Goal: Information Seeking & Learning: Learn about a topic

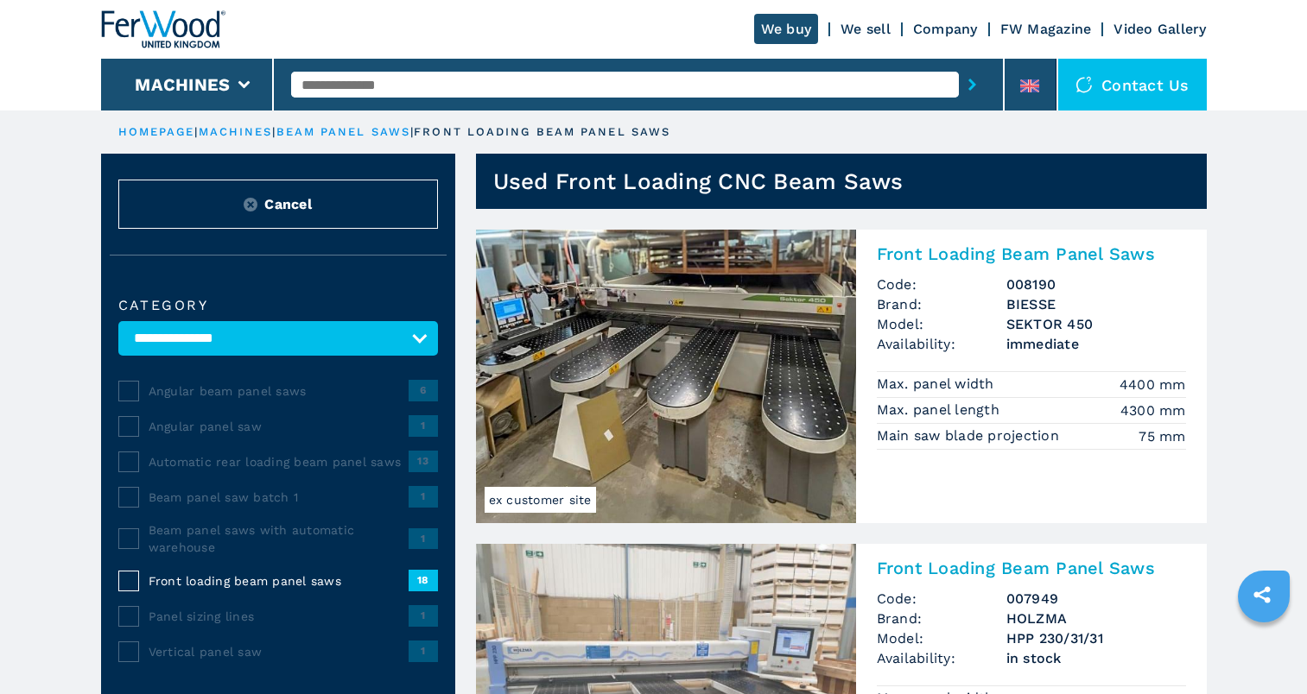
click at [883, 29] on link "We sell" at bounding box center [865, 29] width 50 height 16
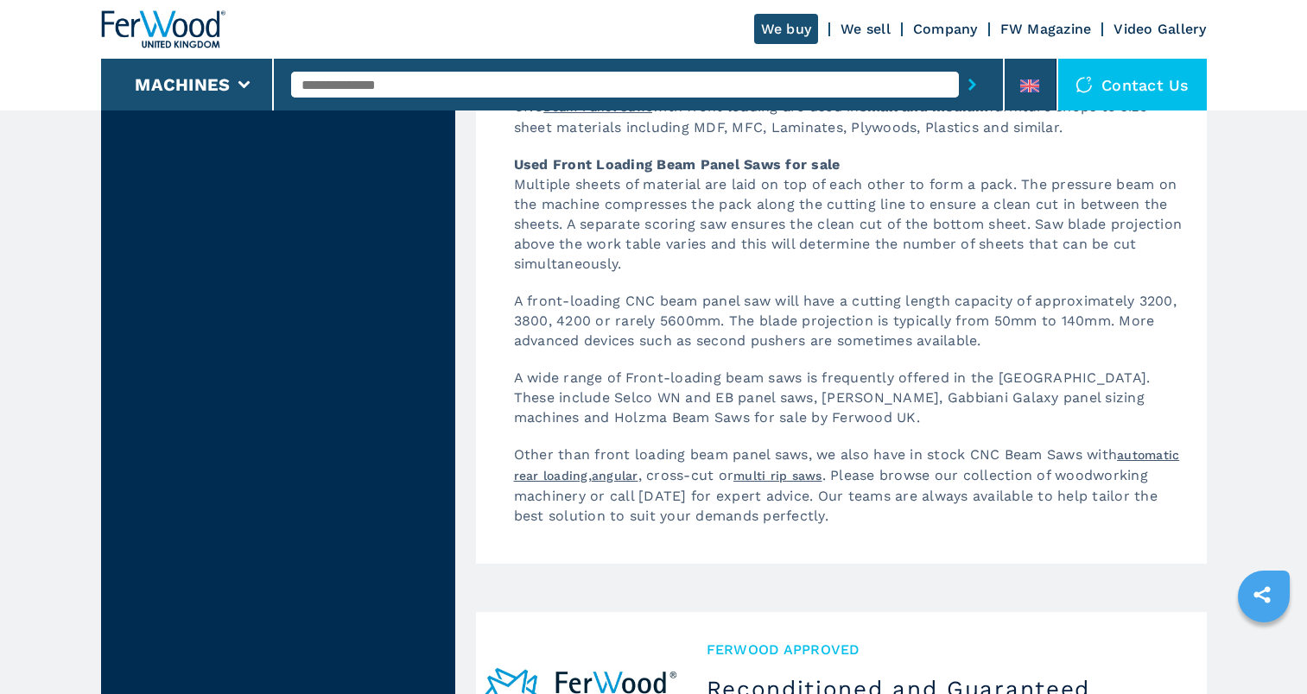
scroll to position [4355, 0]
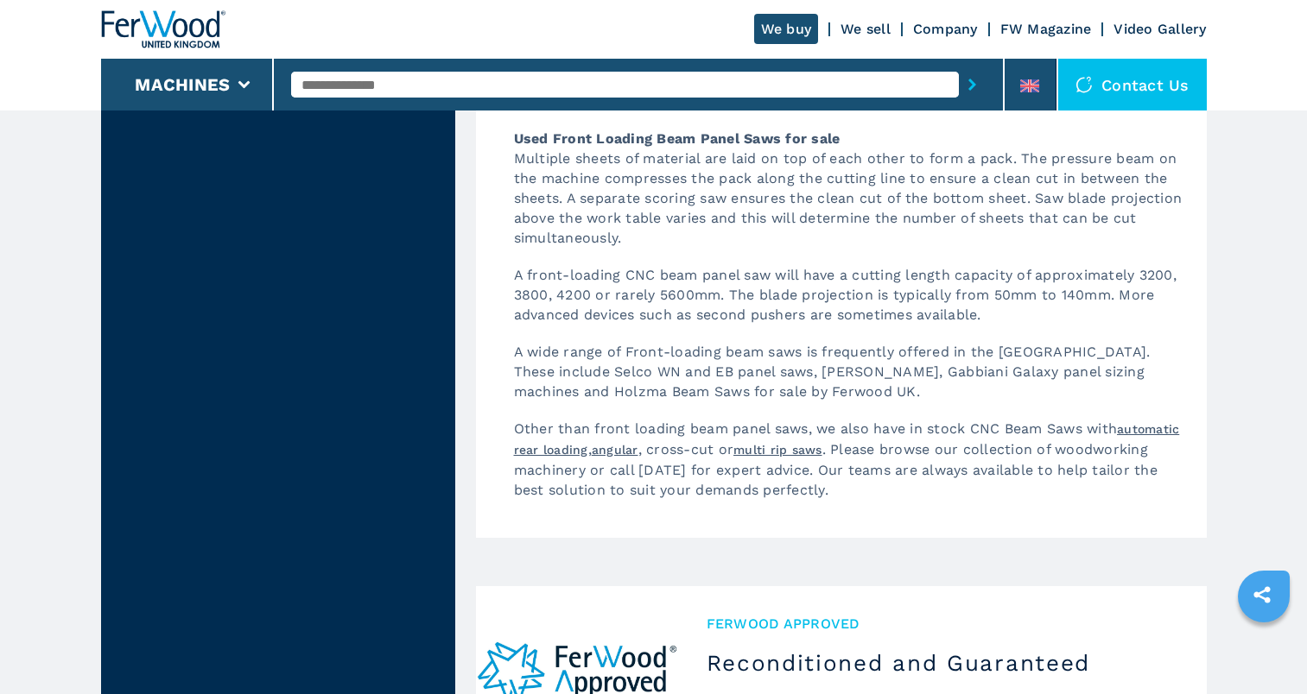
click at [621, 445] on link "automatic rear loading" at bounding box center [847, 439] width 666 height 35
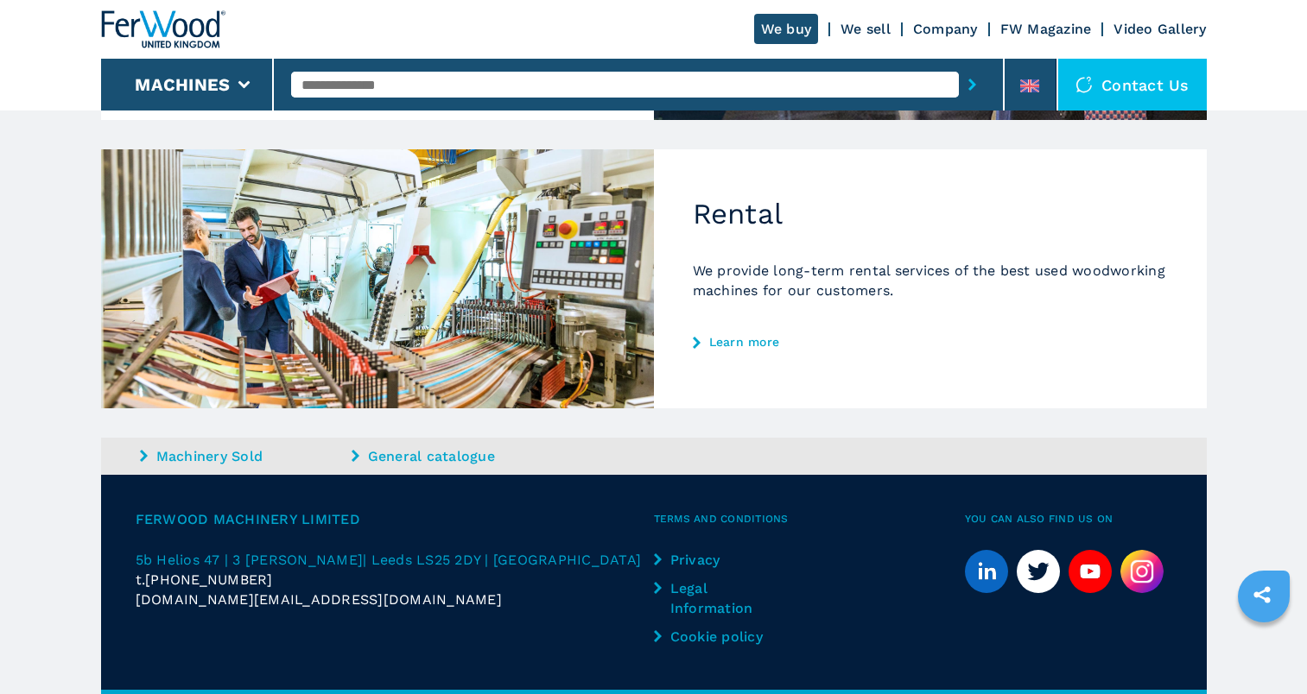
scroll to position [886, 0]
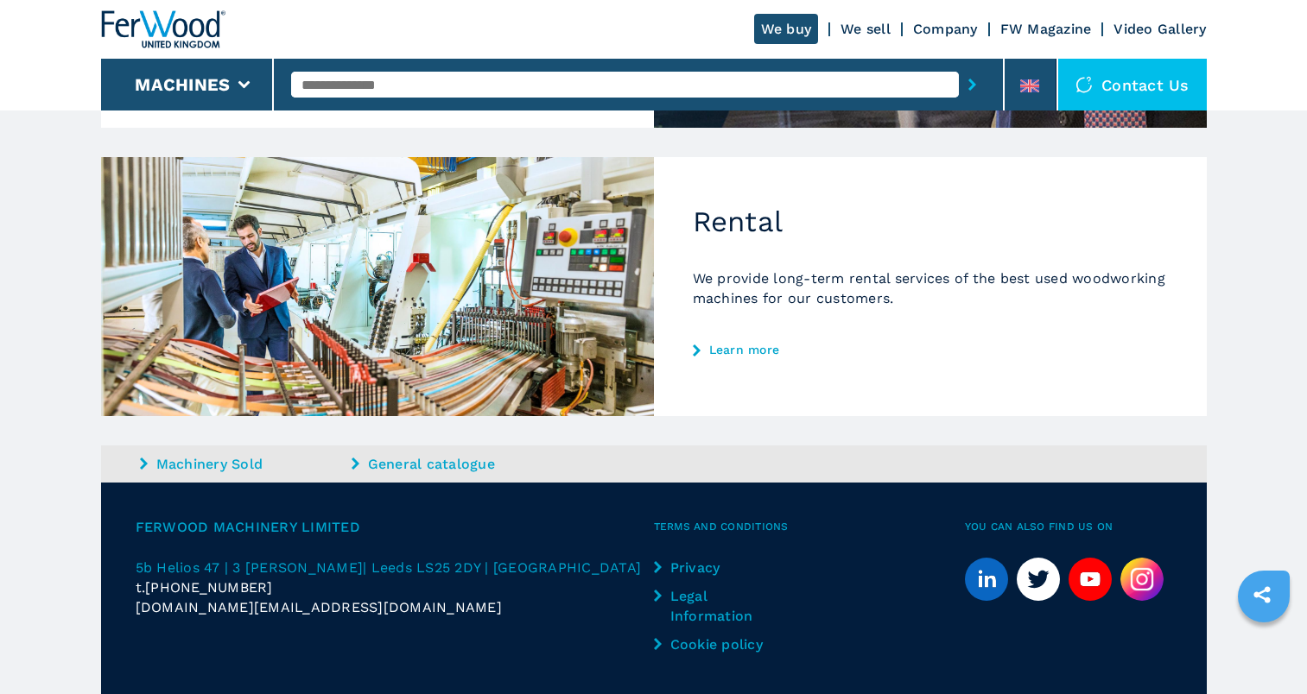
click at [725, 350] on link "Learn more" at bounding box center [930, 350] width 475 height 14
click at [764, 350] on link "Learn more" at bounding box center [930, 350] width 475 height 14
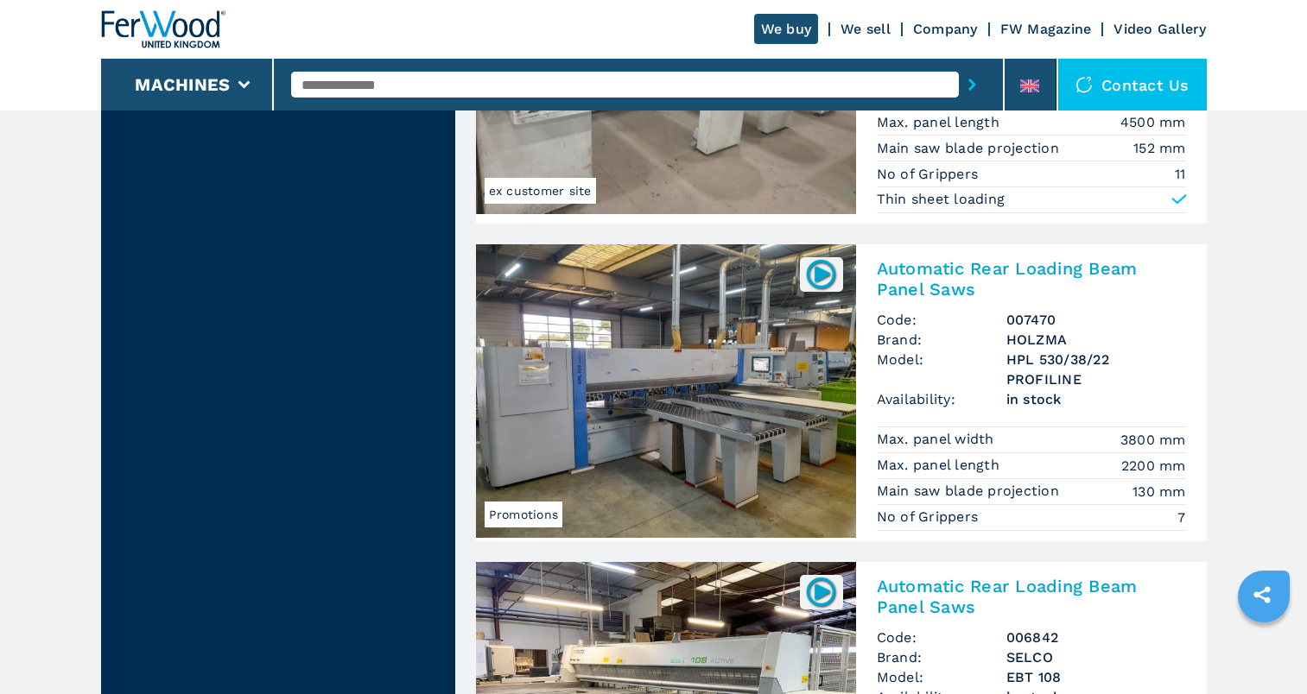
scroll to position [3189, 0]
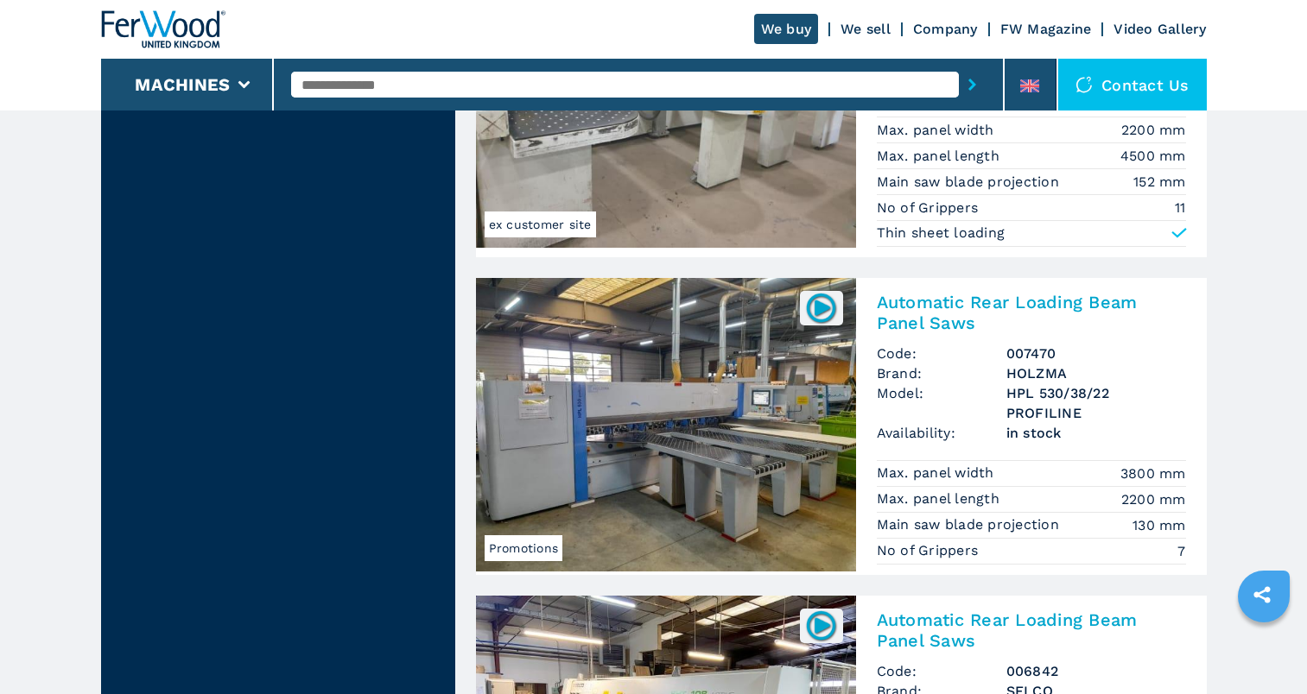
click at [657, 418] on img at bounding box center [666, 425] width 380 height 294
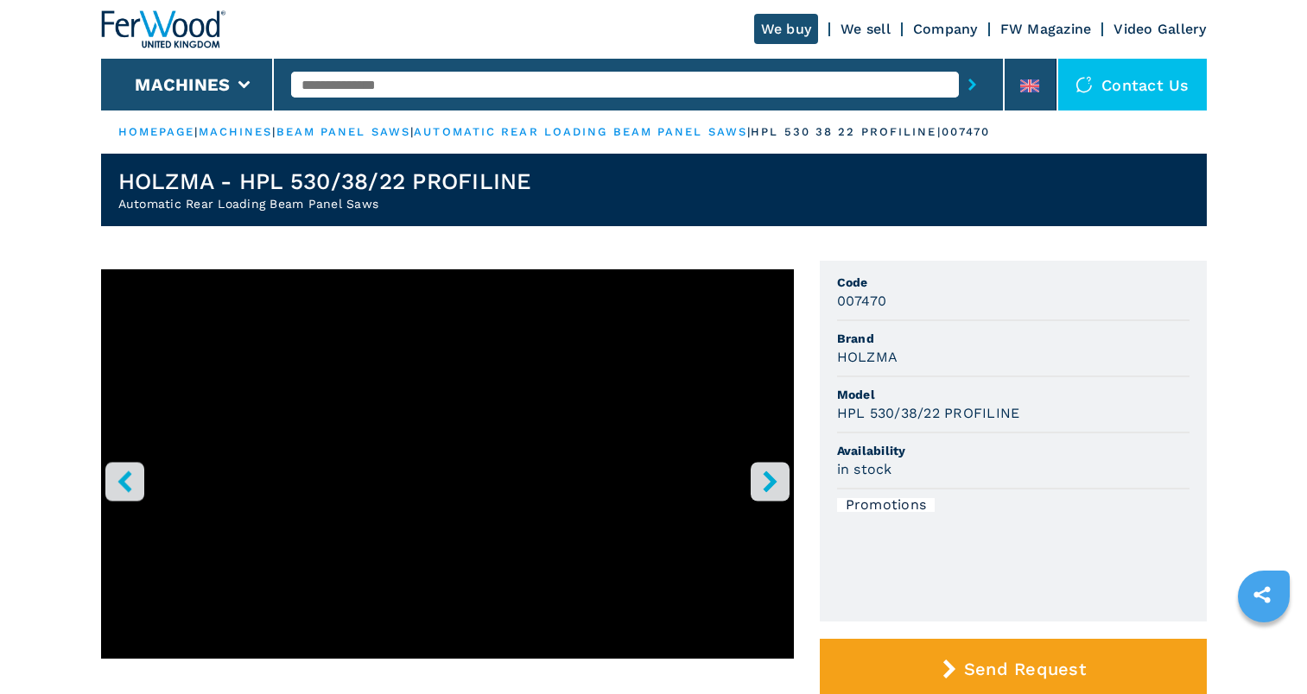
click at [769, 481] on icon "right-button" at bounding box center [770, 482] width 14 height 22
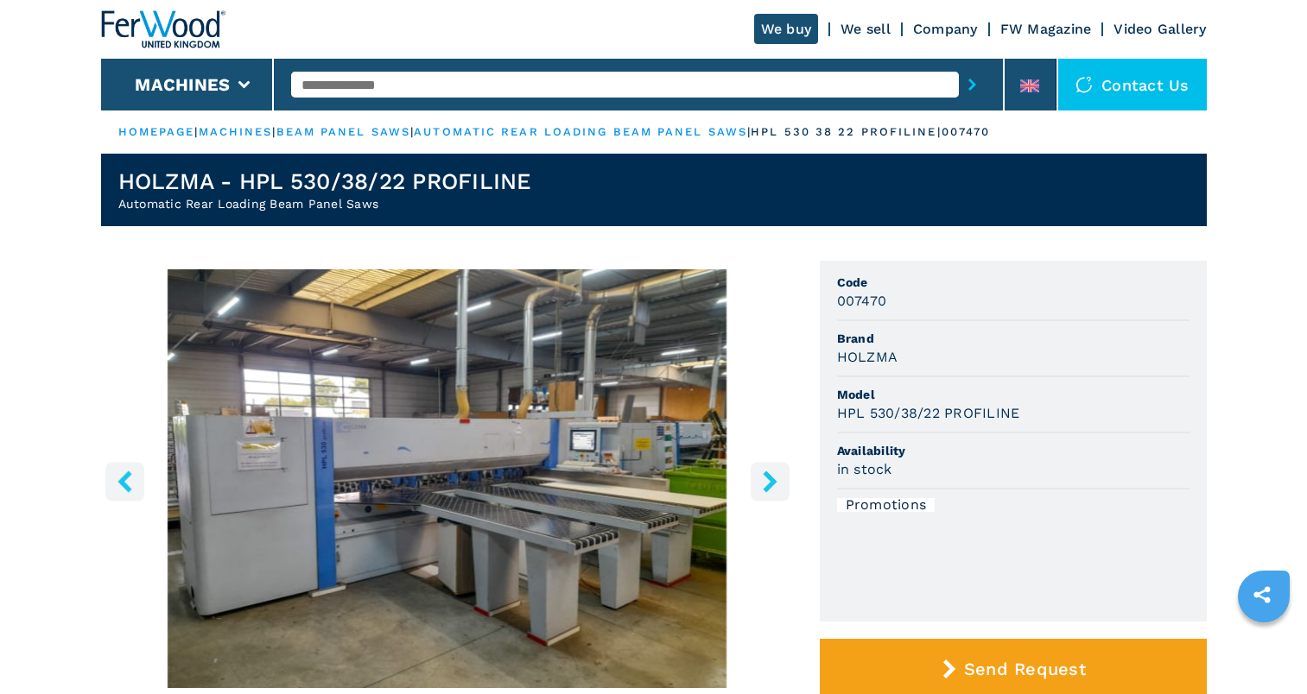
click at [769, 481] on icon "right-button" at bounding box center [770, 482] width 14 height 22
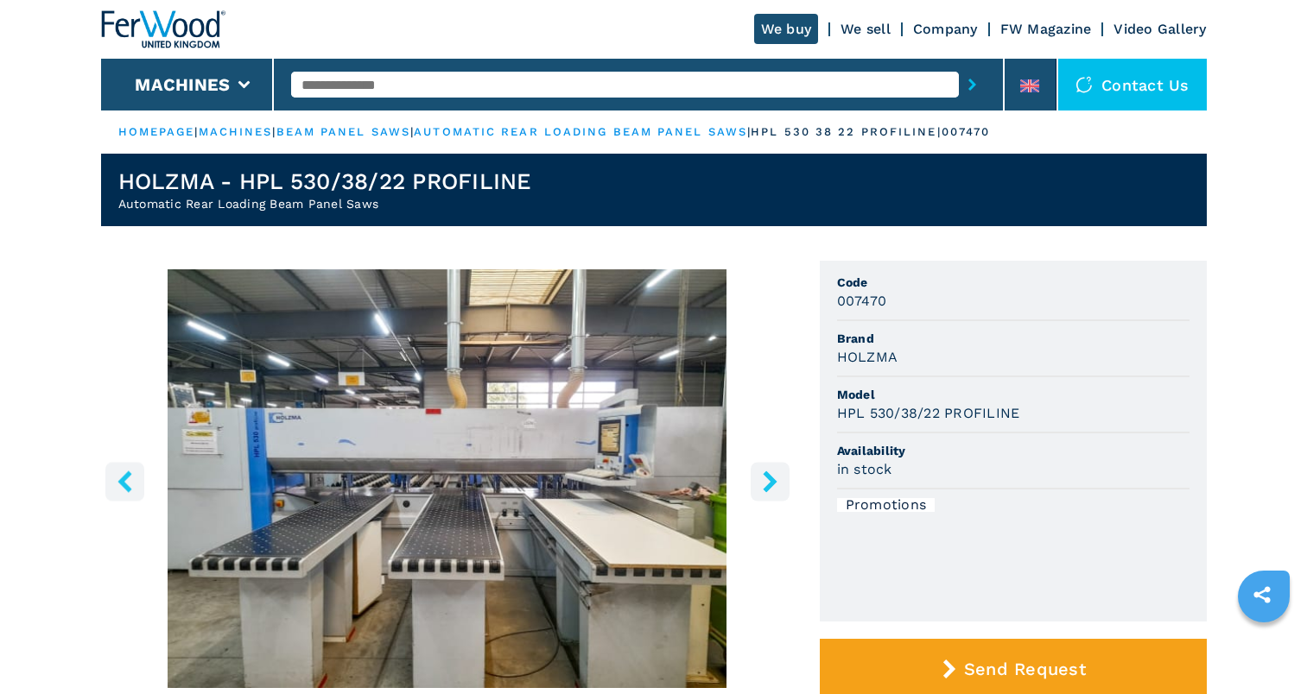
click at [769, 481] on icon "right-button" at bounding box center [770, 482] width 14 height 22
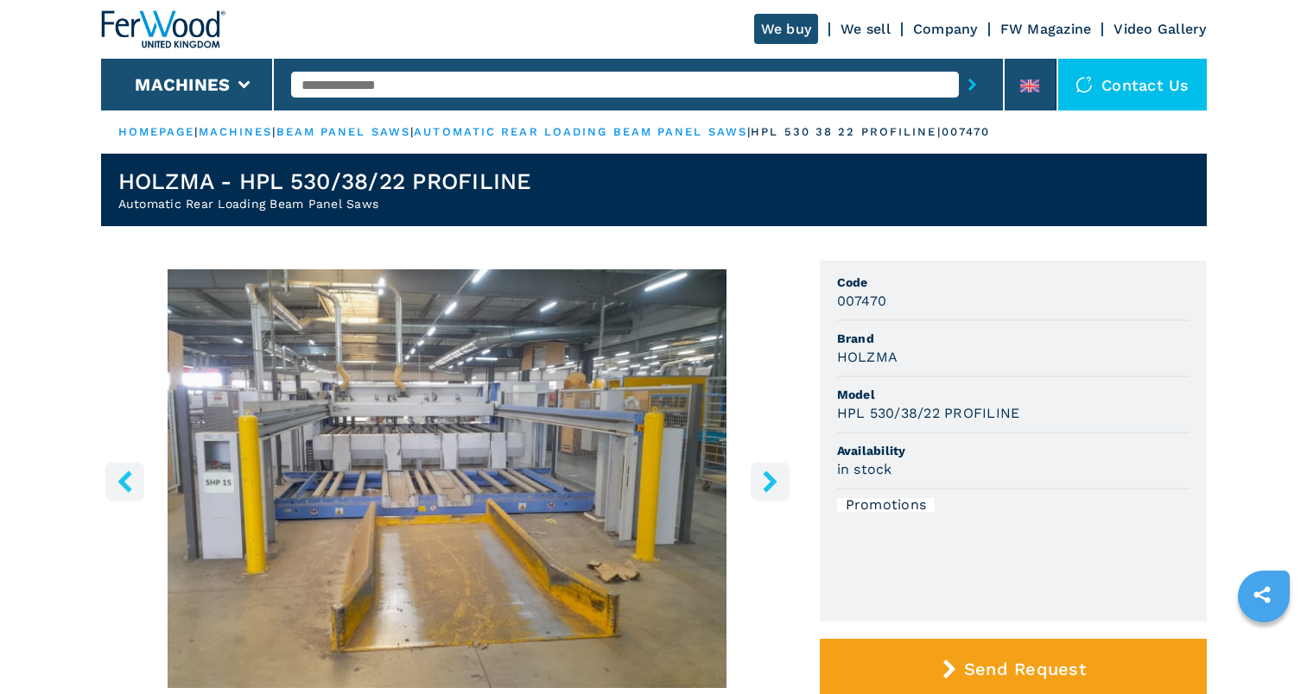
click at [769, 481] on icon "right-button" at bounding box center [770, 482] width 14 height 22
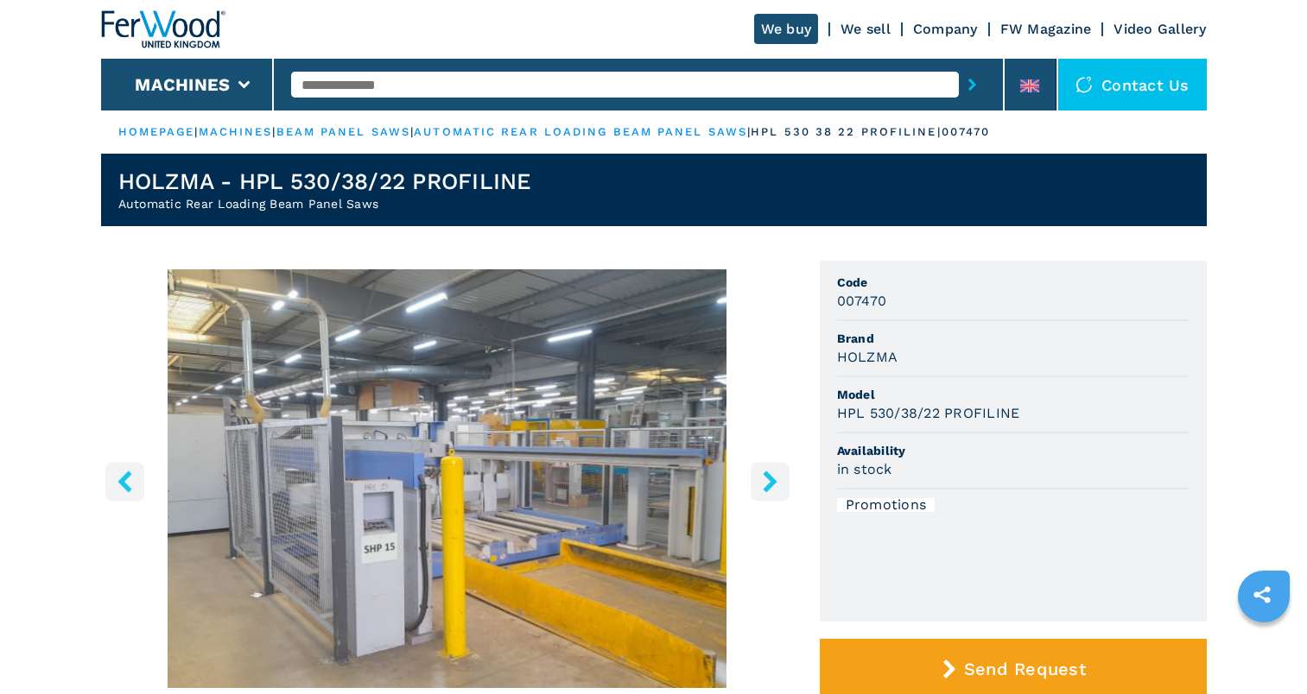
click at [769, 481] on icon "right-button" at bounding box center [770, 482] width 14 height 22
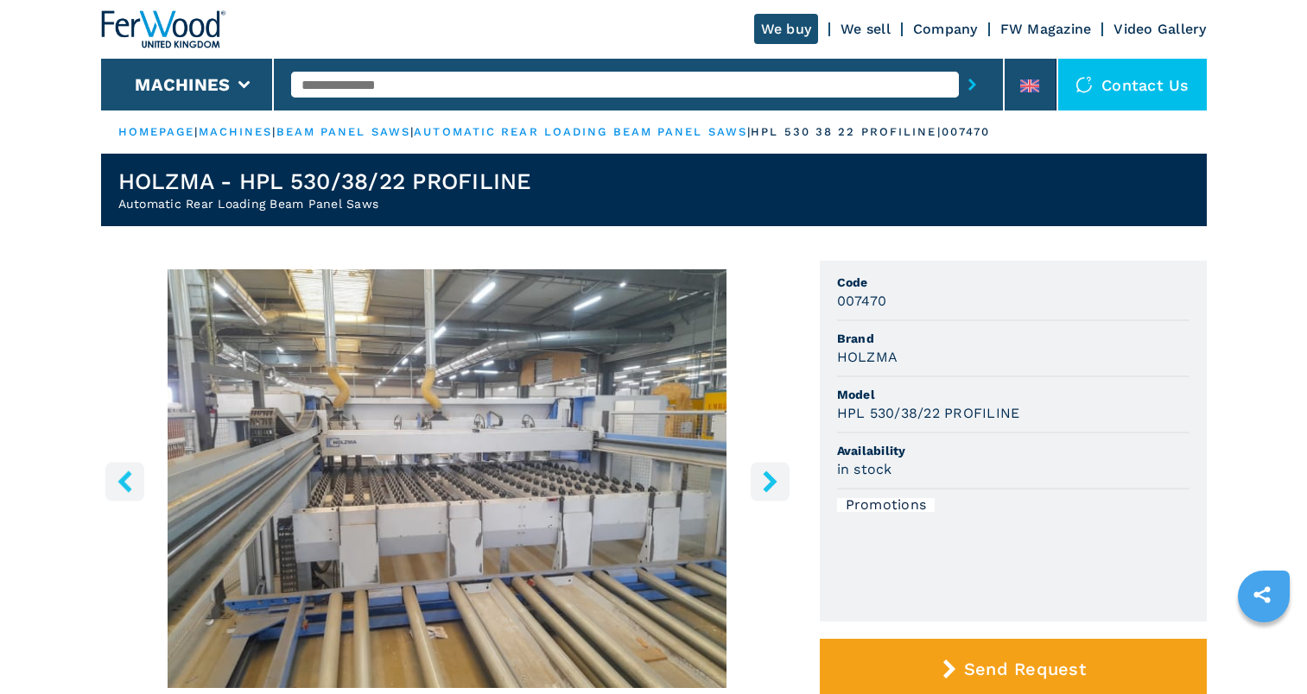
click at [769, 481] on icon "right-button" at bounding box center [770, 482] width 14 height 22
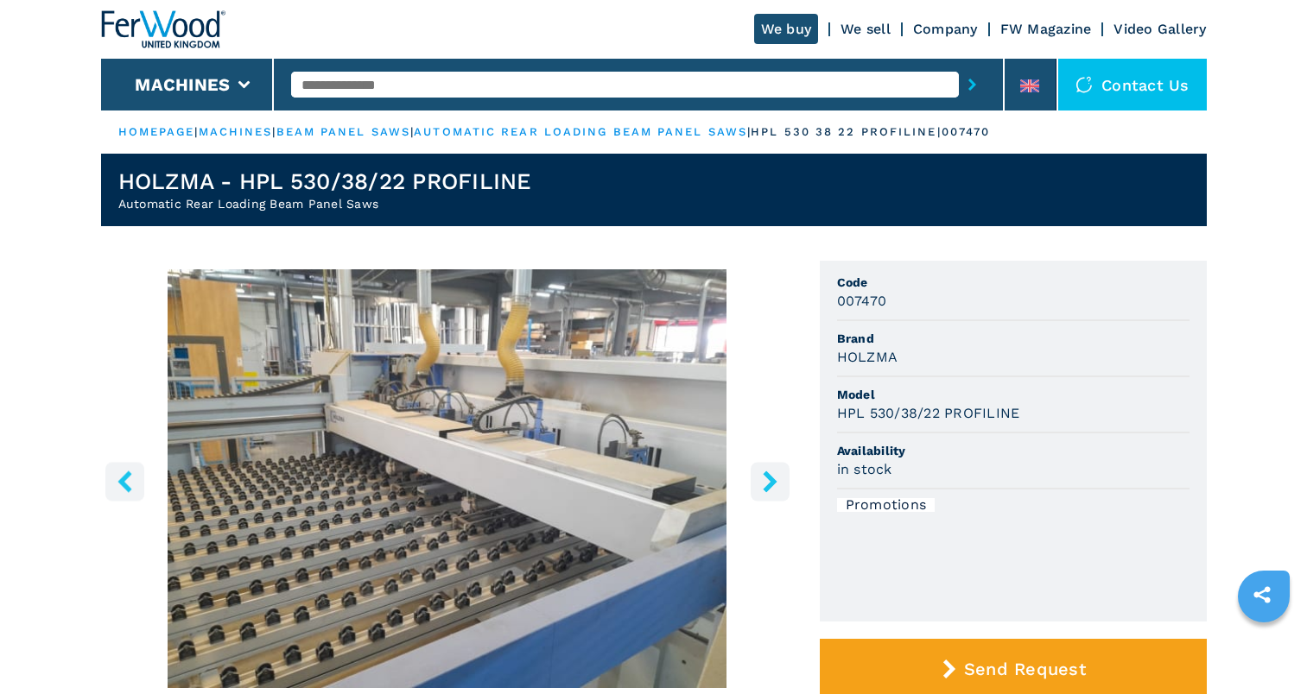
click at [769, 481] on icon "right-button" at bounding box center [770, 482] width 14 height 22
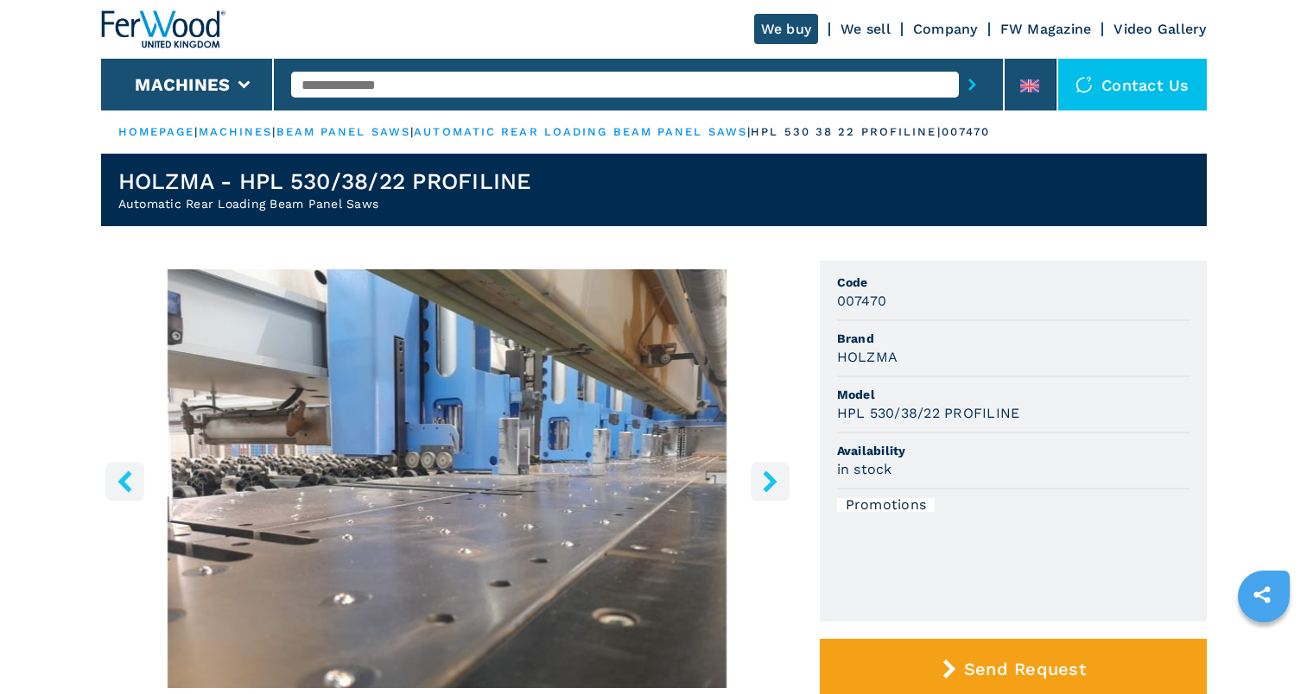
click at [769, 481] on icon "right-button" at bounding box center [770, 482] width 14 height 22
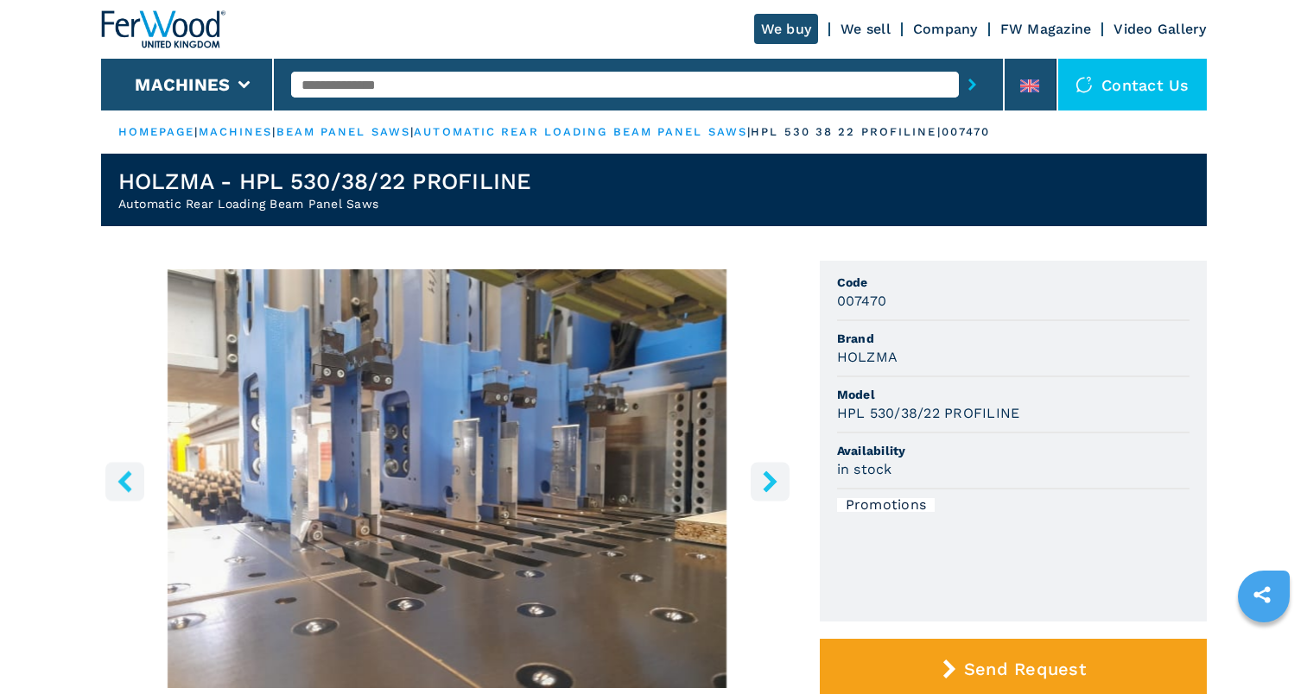
click at [769, 481] on icon "right-button" at bounding box center [770, 482] width 14 height 22
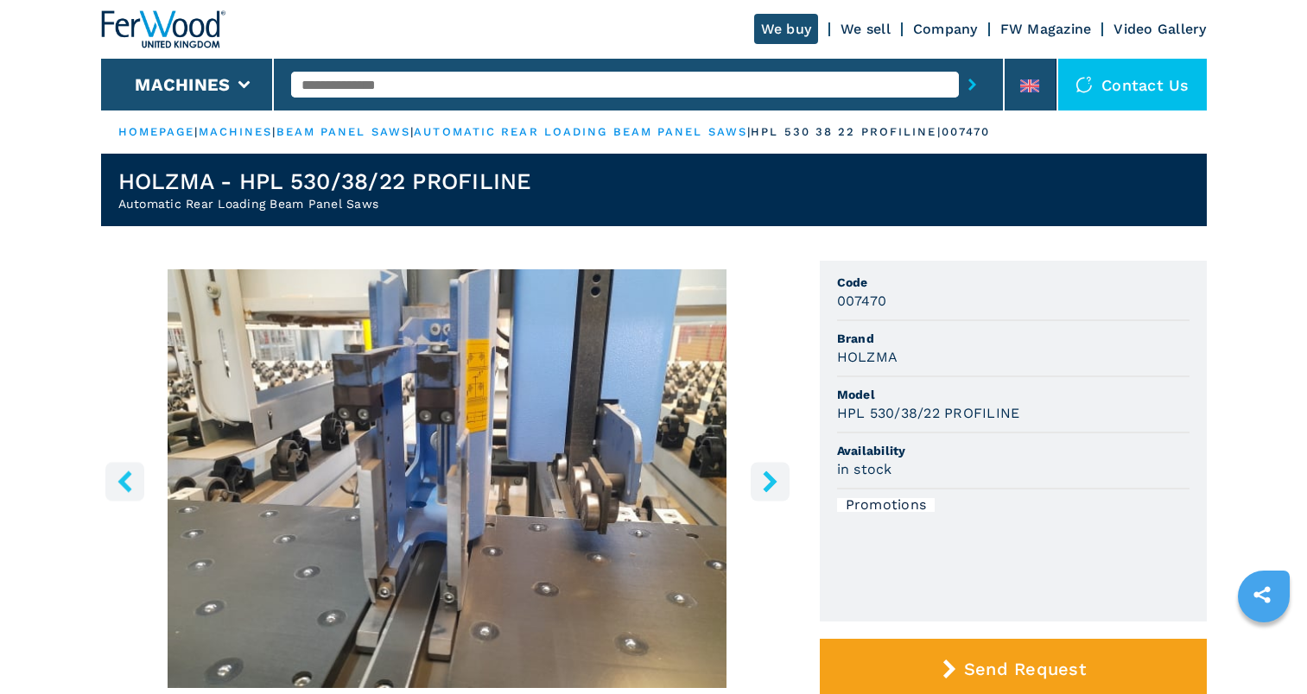
click at [769, 481] on icon "right-button" at bounding box center [770, 482] width 14 height 22
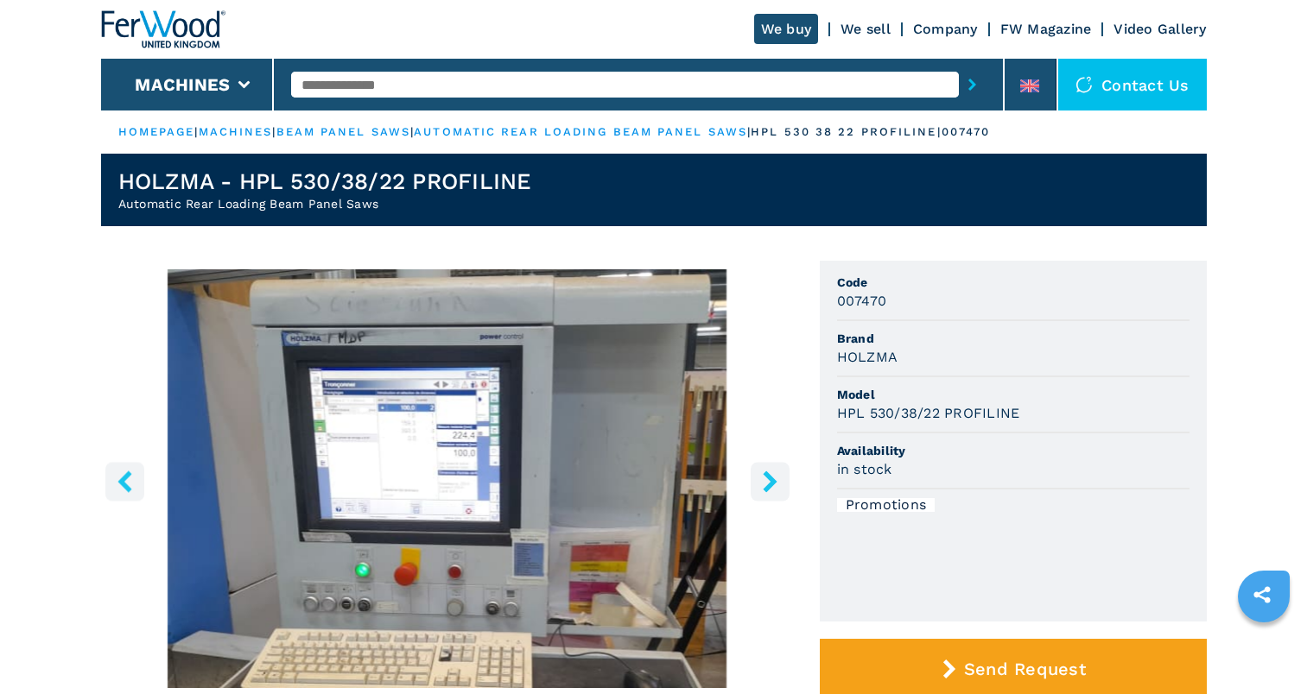
click at [769, 481] on icon "right-button" at bounding box center [770, 482] width 14 height 22
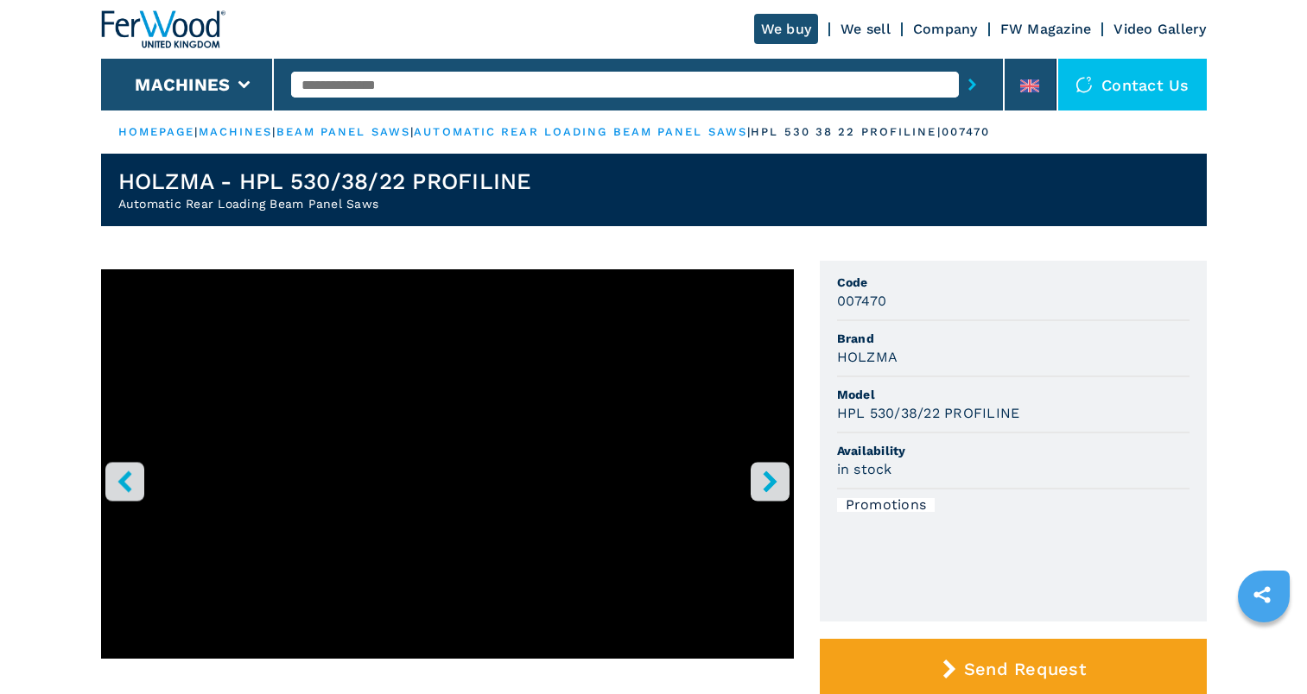
click at [773, 475] on icon "right-button" at bounding box center [770, 482] width 22 height 22
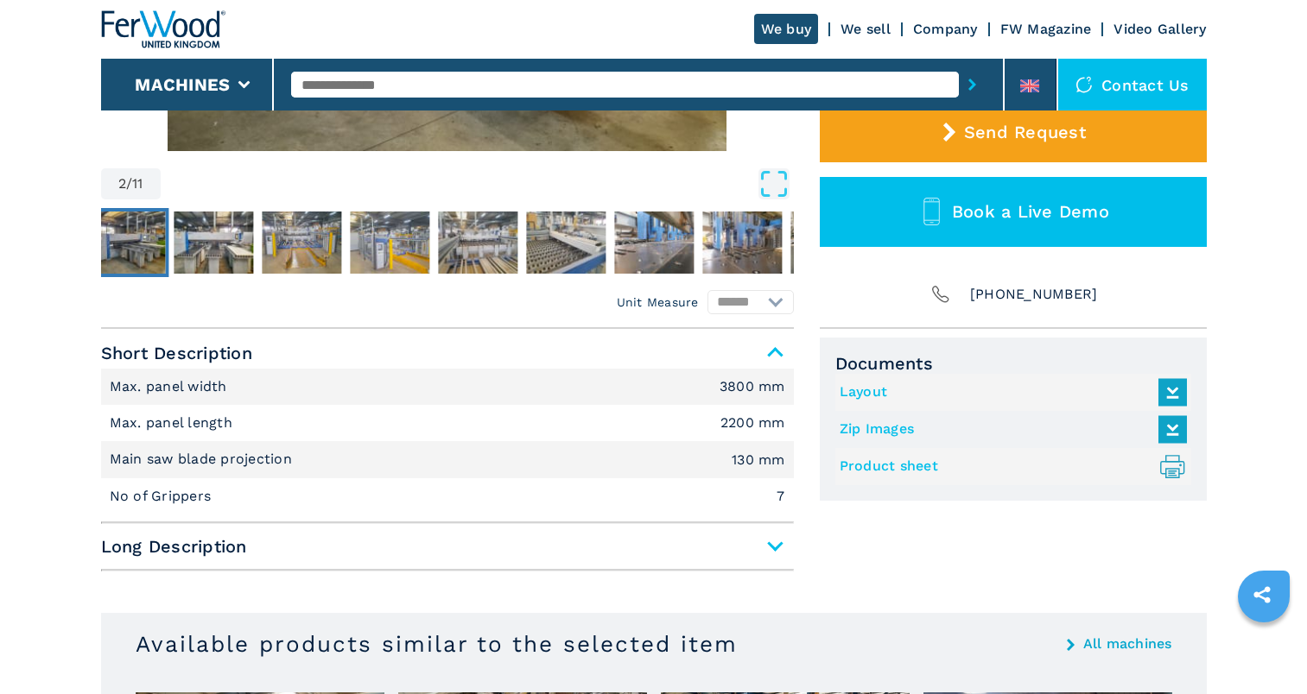
scroll to position [572, 0]
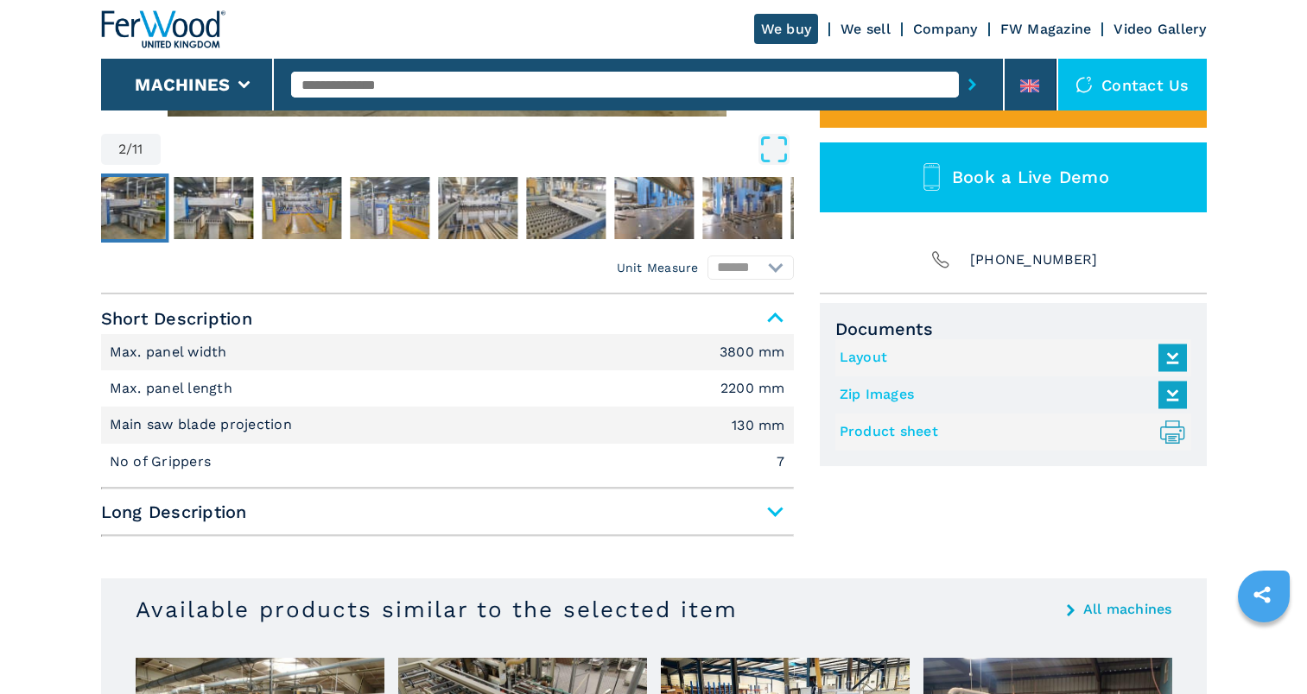
click at [776, 508] on span "Long Description" at bounding box center [447, 512] width 693 height 31
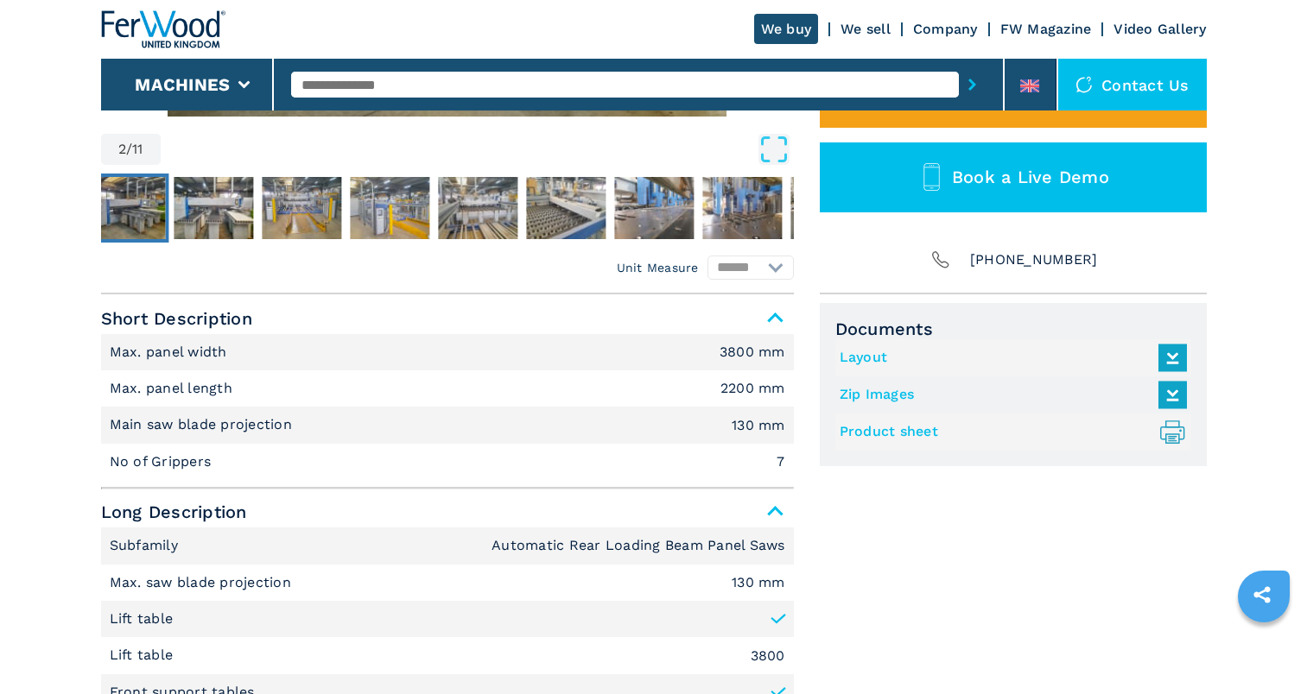
click at [1172, 357] on icon at bounding box center [1172, 356] width 20 height 16
click at [1172, 395] on icon at bounding box center [1172, 393] width 20 height 16
click at [893, 399] on link "Zip Images" at bounding box center [1008, 395] width 339 height 28
click at [1133, 83] on div "Contact us" at bounding box center [1132, 85] width 149 height 52
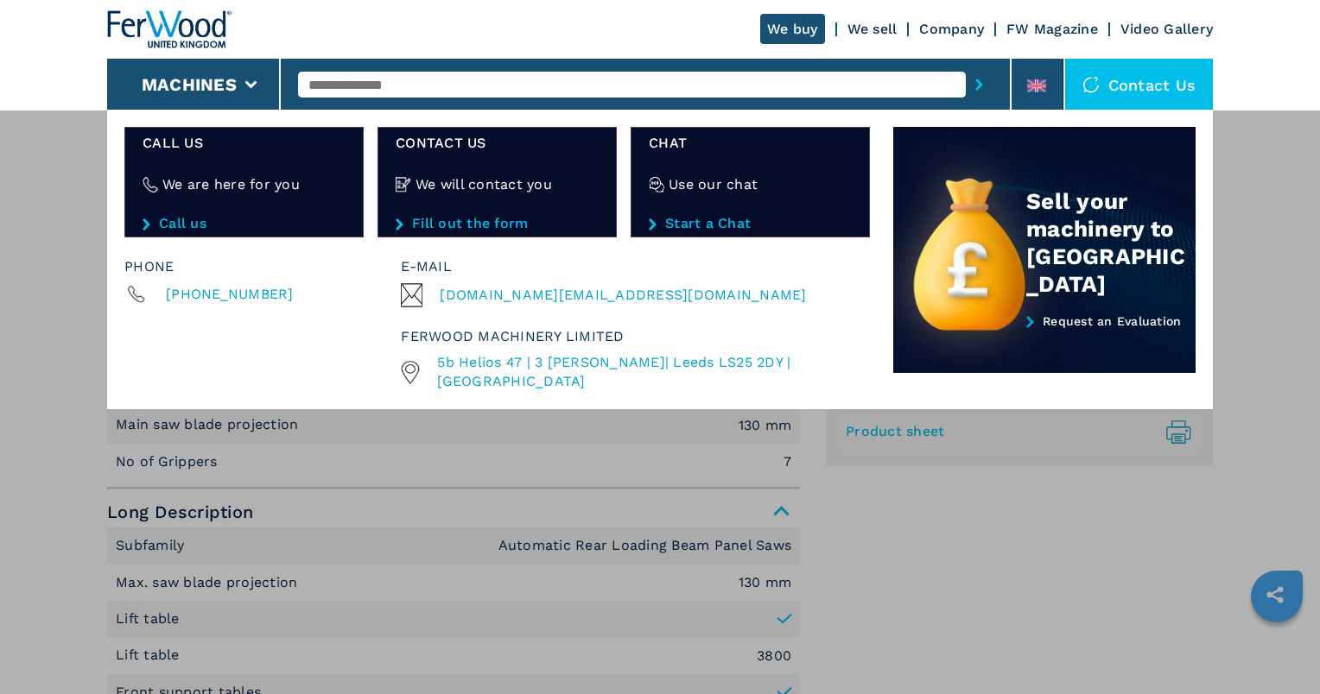
click at [1257, 231] on div "**********" at bounding box center [660, 457] width 1320 height 694
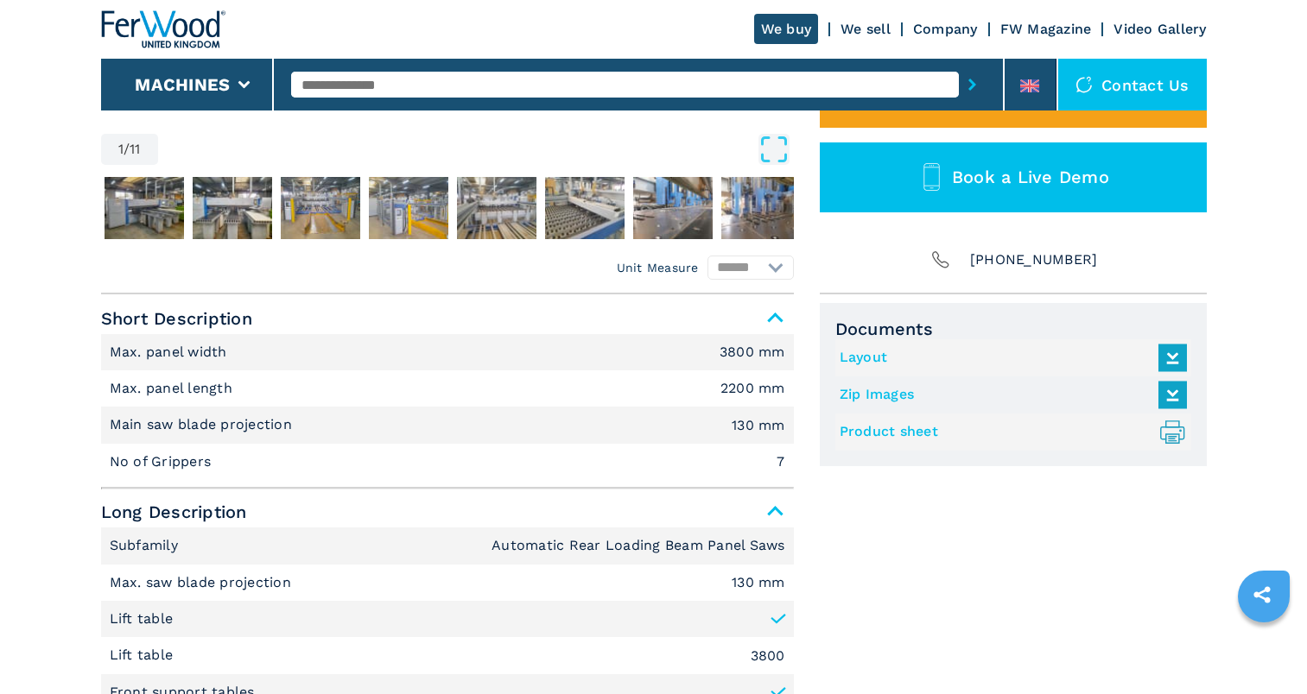
click at [1105, 85] on div "Contact us" at bounding box center [1132, 85] width 149 height 52
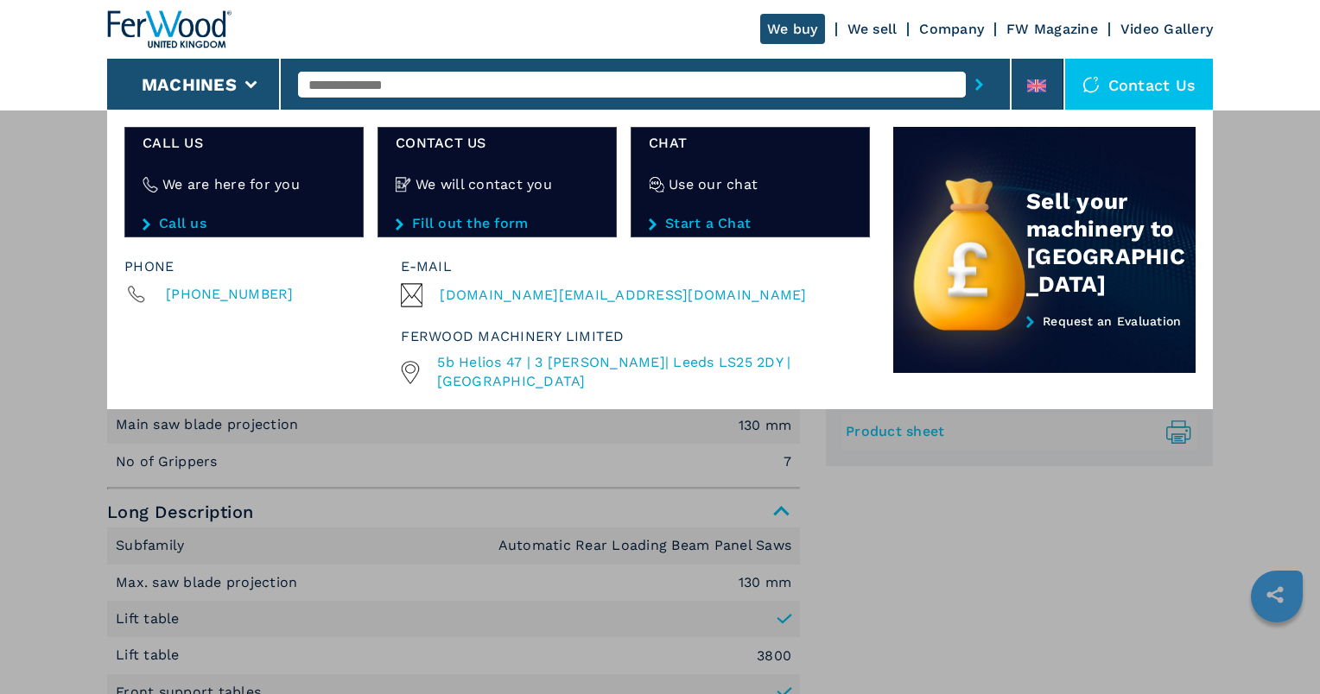
click at [642, 299] on div "[DOMAIN_NAME][EMAIL_ADDRESS][DOMAIN_NAME]" at bounding box center [631, 295] width 461 height 24
drag, startPoint x: 642, startPoint y: 299, endPoint x: 442, endPoint y: 294, distance: 199.6
click at [442, 294] on div "[DOMAIN_NAME][EMAIL_ADDRESS][DOMAIN_NAME]" at bounding box center [631, 295] width 461 height 24
drag, startPoint x: 442, startPoint y: 294, endPoint x: 478, endPoint y: 291, distance: 35.5
copy span "[DOMAIN_NAME][EMAIL_ADDRESS][DOMAIN_NAME]"
